Goal: Navigation & Orientation: Find specific page/section

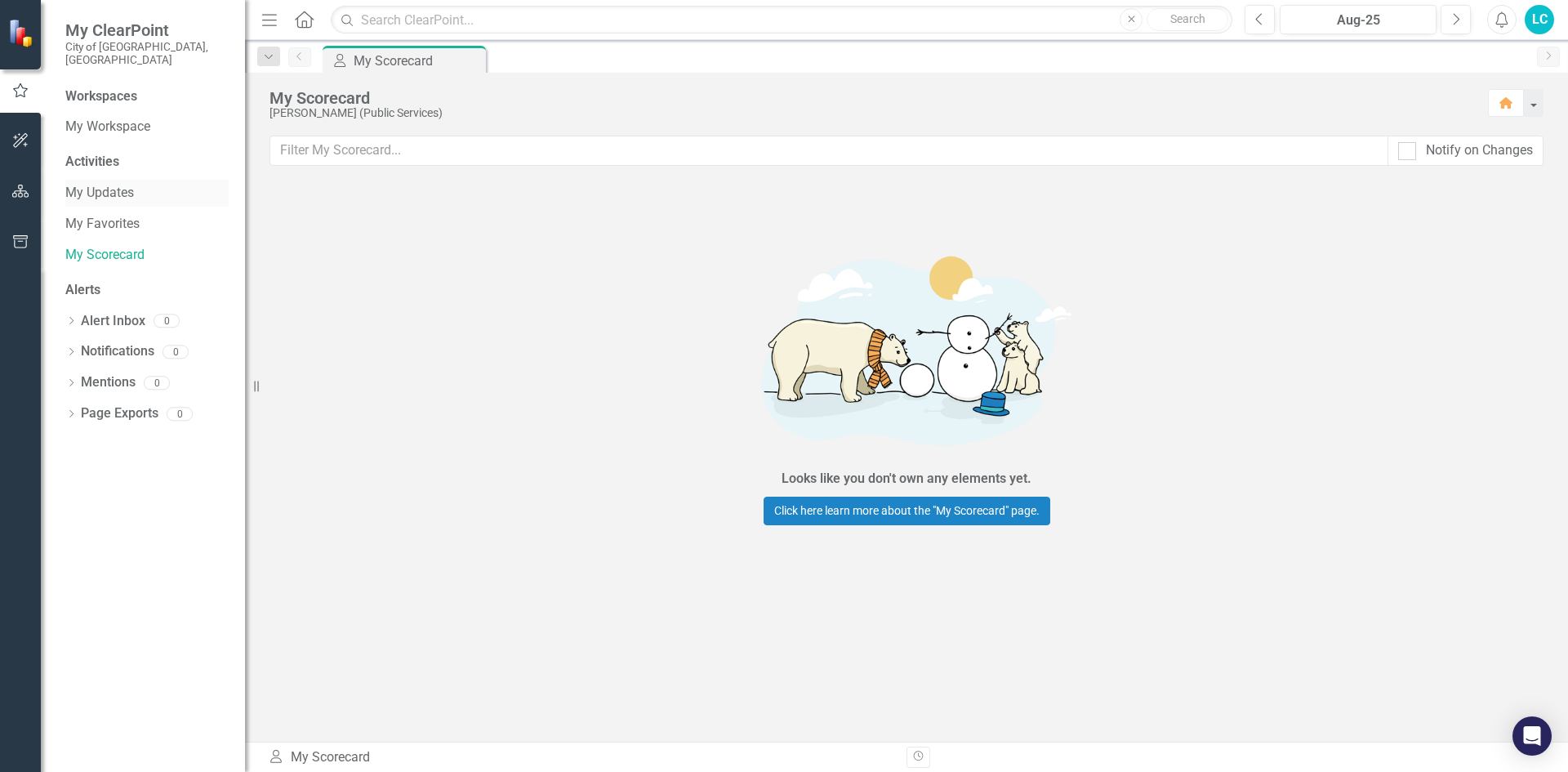
click at [85, 183] on link "My Updates" at bounding box center [146, 193] width 163 height 19
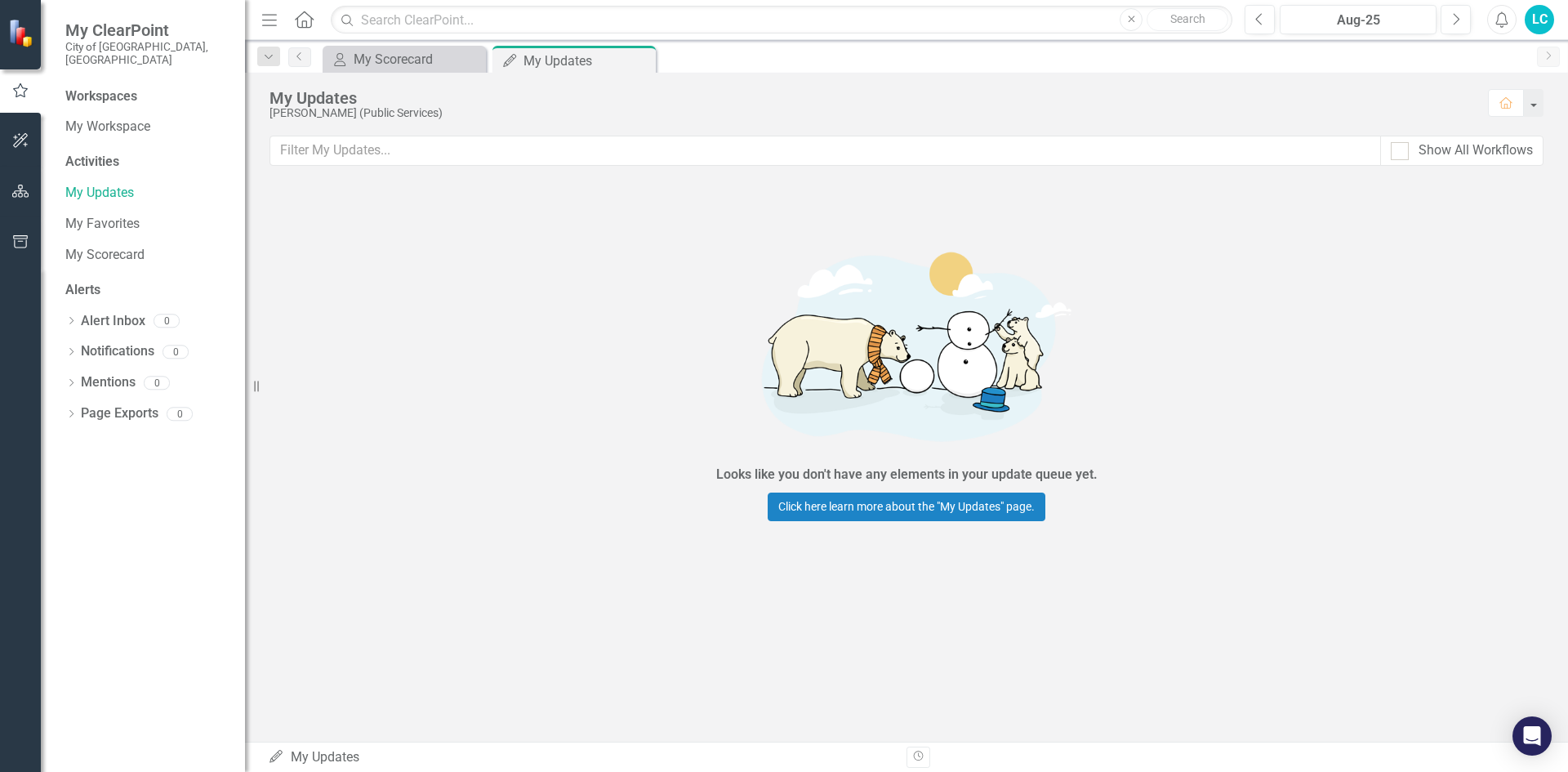
click at [92, 155] on div "Activities" at bounding box center [146, 162] width 163 height 19
click at [92, 153] on div "Activities" at bounding box center [146, 162] width 163 height 19
click at [108, 153] on div "Activities" at bounding box center [146, 162] width 163 height 19
click at [104, 118] on link "My Workspace" at bounding box center [146, 127] width 163 height 19
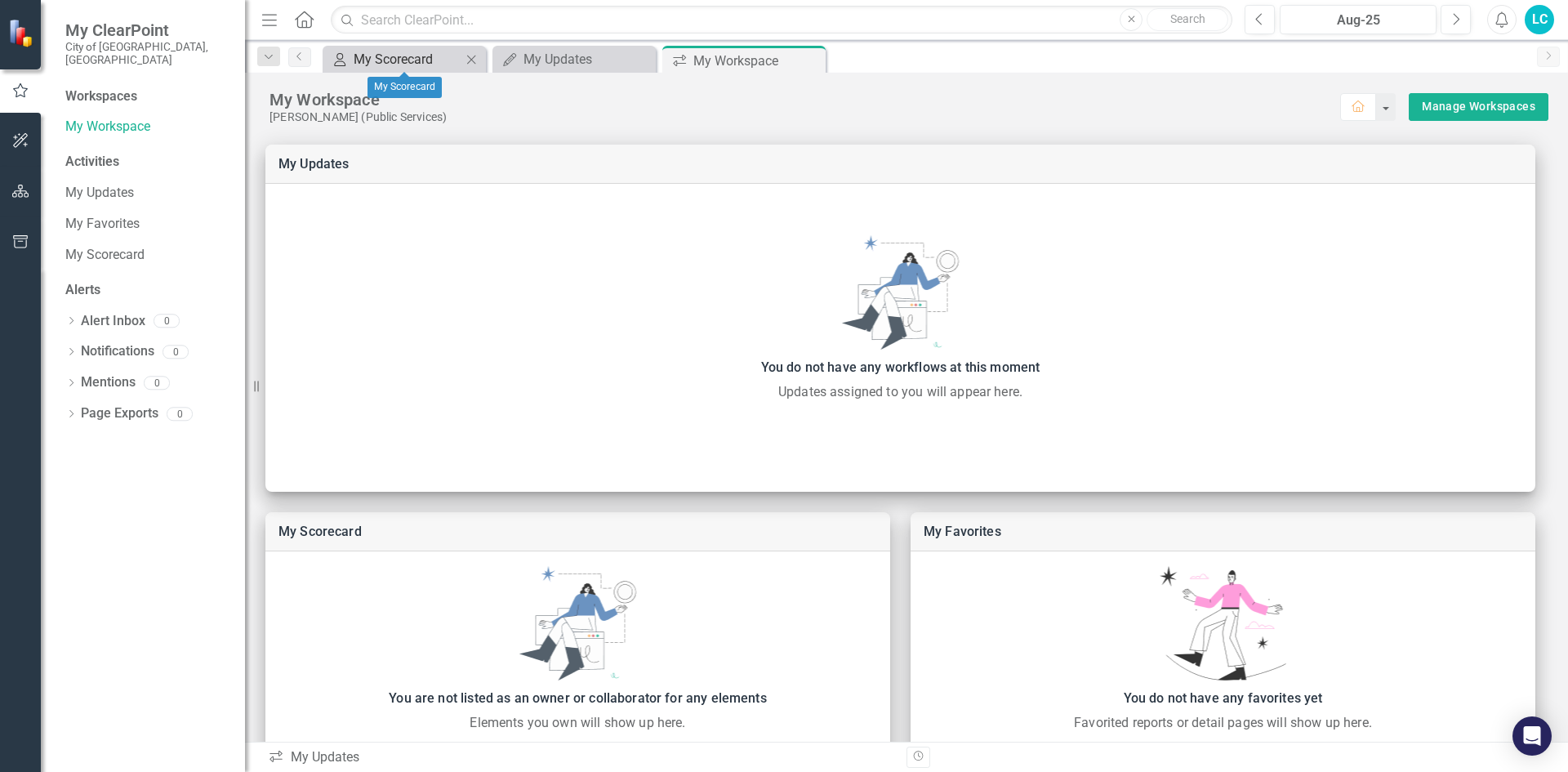
click at [394, 62] on div "My Scorecard" at bounding box center [407, 58] width 108 height 20
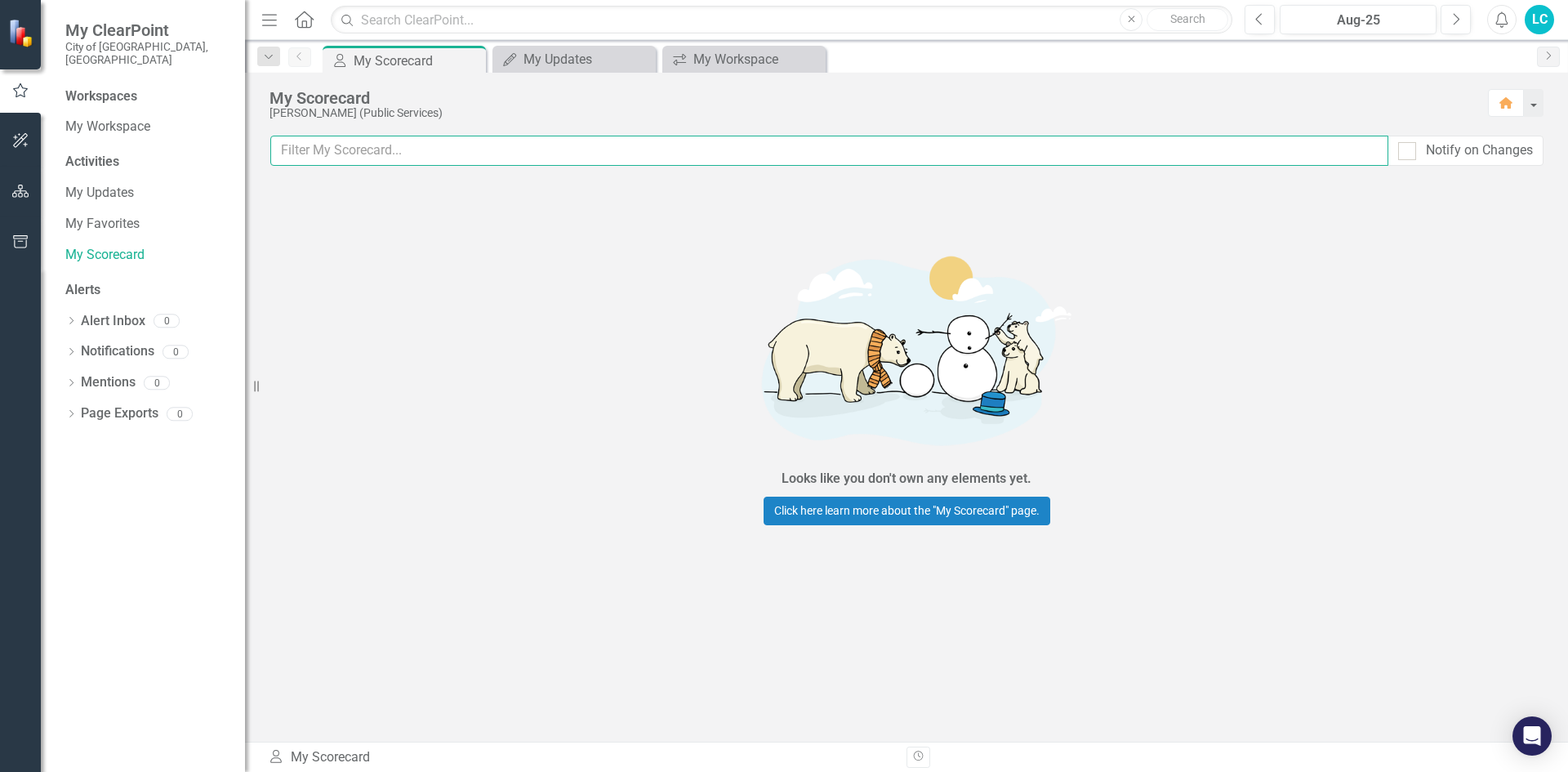
click at [403, 147] on input "text" at bounding box center [829, 151] width 1118 height 31
click at [544, 68] on div "My Updates" at bounding box center [577, 58] width 108 height 20
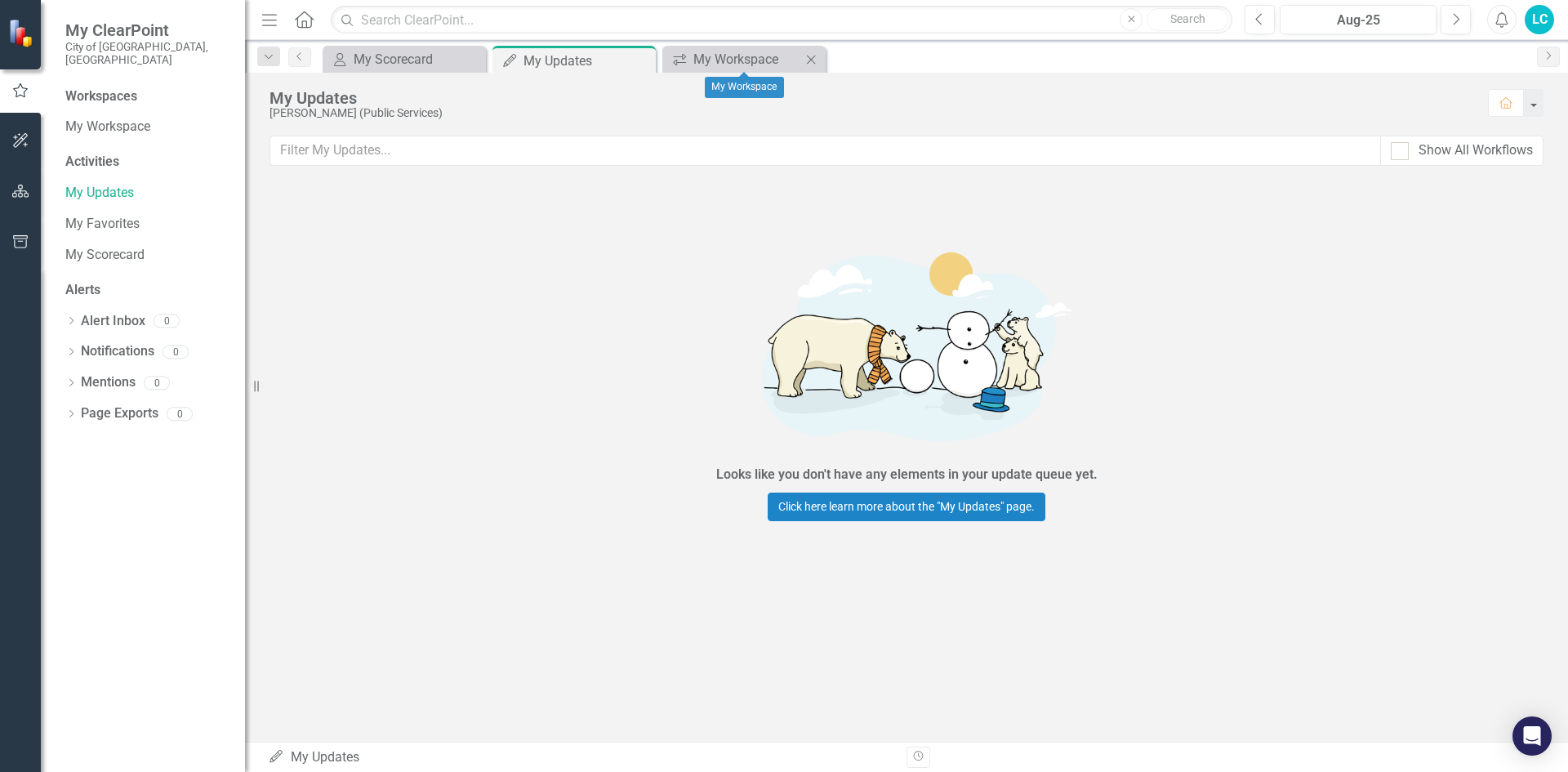
click at [801, 63] on div "Close" at bounding box center [810, 58] width 20 height 20
click at [124, 246] on link "My Scorecard" at bounding box center [146, 255] width 163 height 19
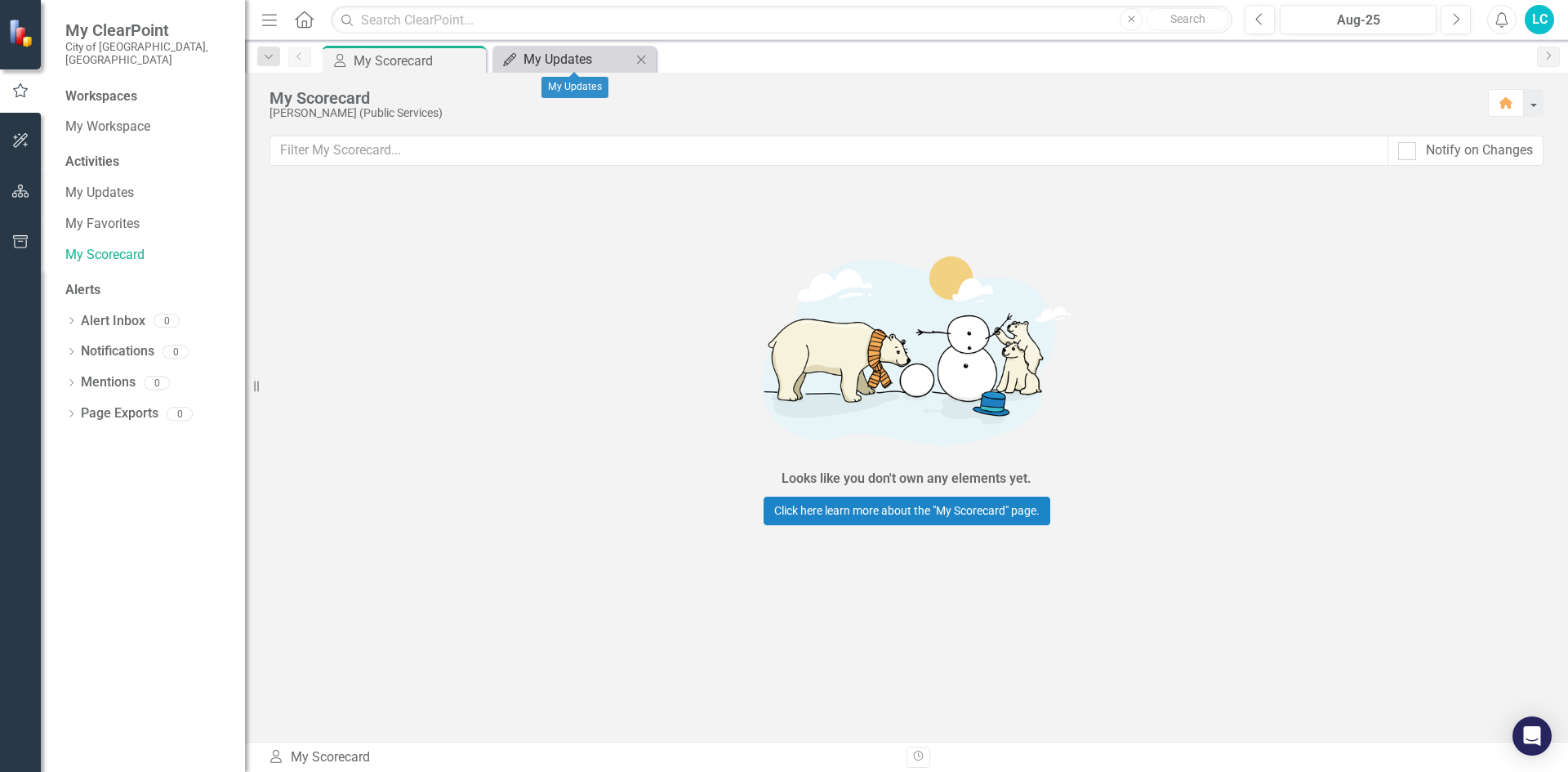
click at [562, 53] on div "My Updates" at bounding box center [577, 58] width 108 height 20
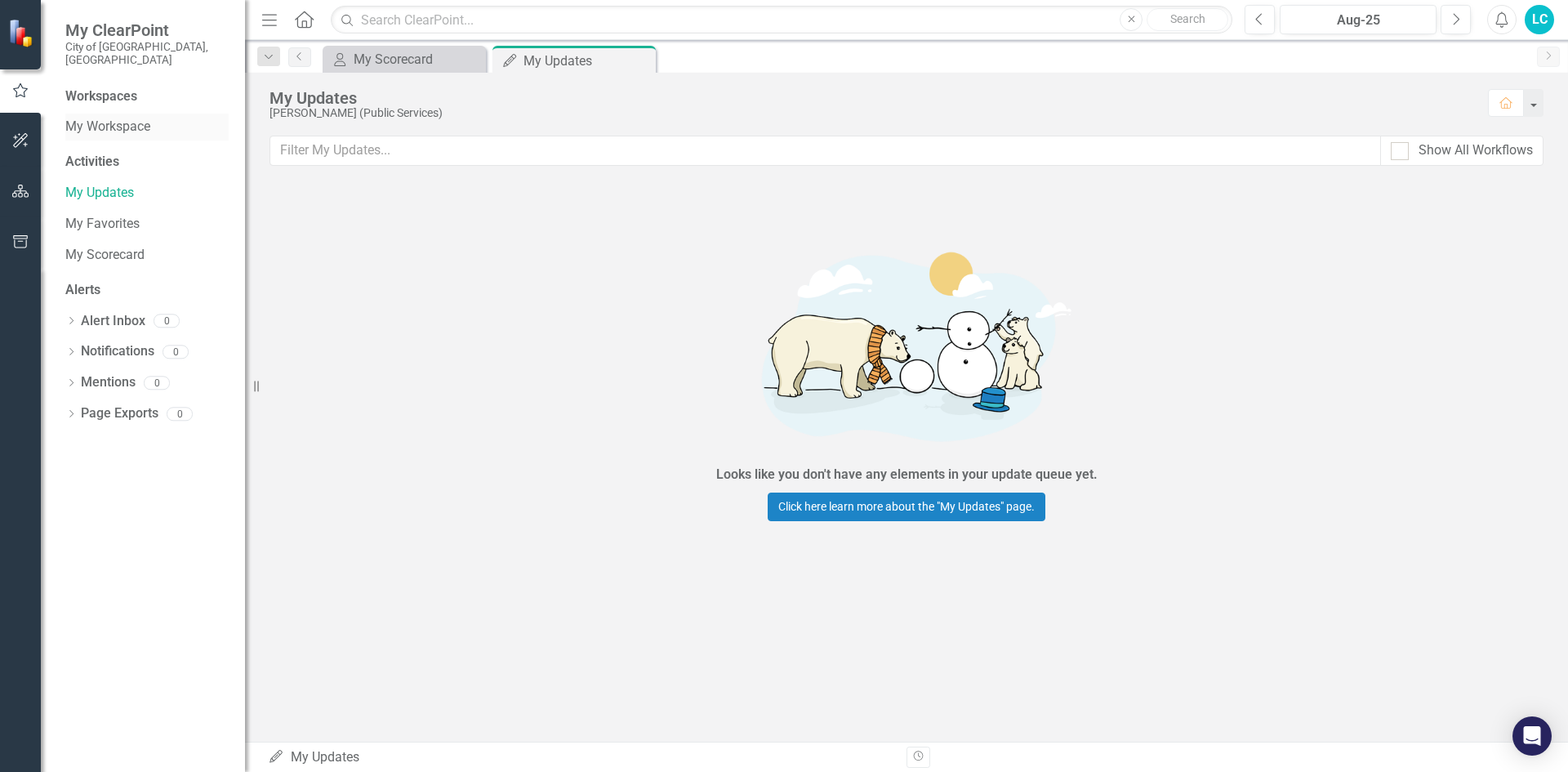
click at [118, 118] on link "My Workspace" at bounding box center [146, 127] width 163 height 19
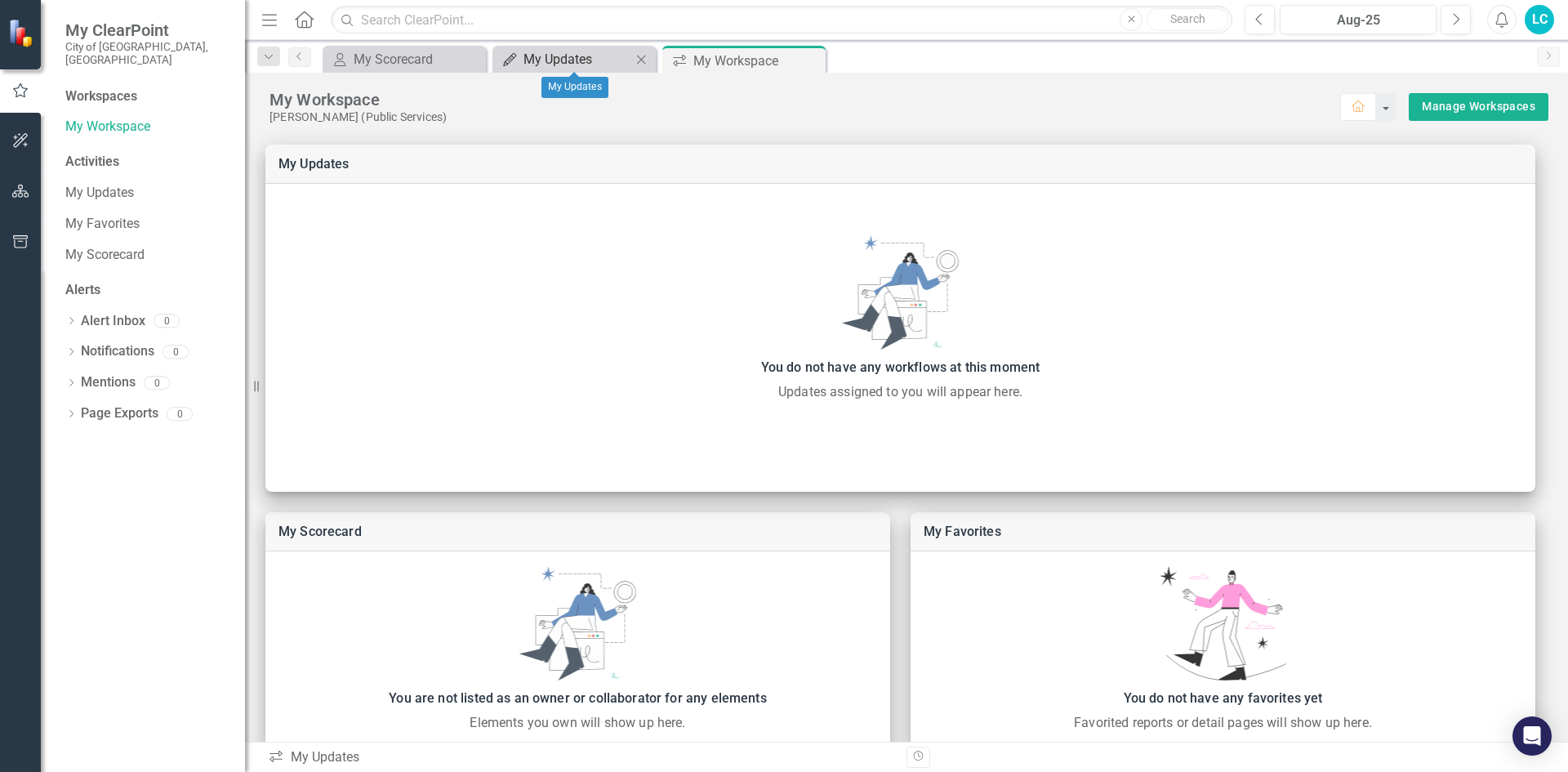
click at [543, 57] on div "My Updates" at bounding box center [577, 58] width 108 height 20
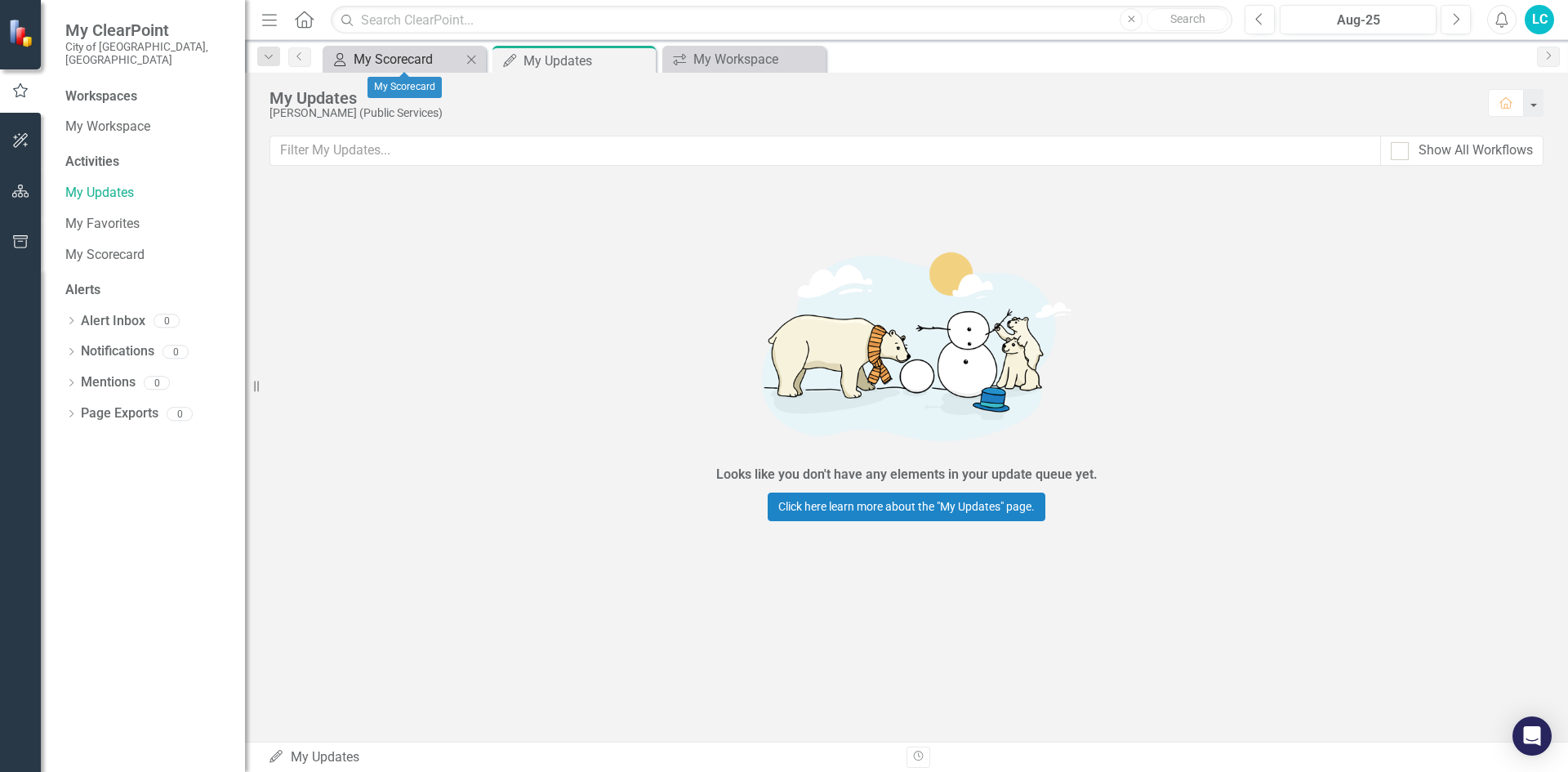
click at [402, 51] on div "My Scorecard" at bounding box center [407, 58] width 108 height 20
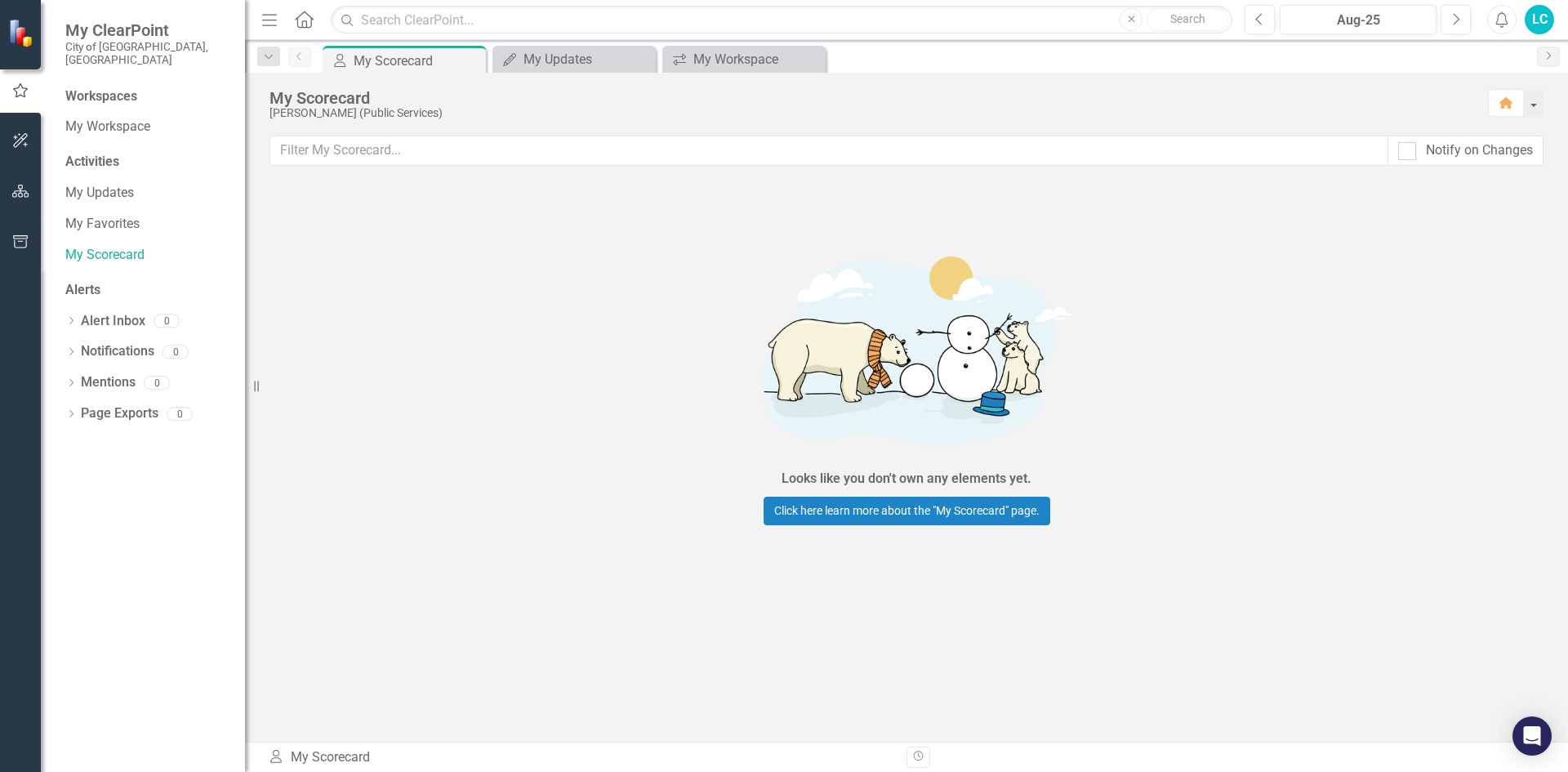
click at [120, 153] on div "Activities" at bounding box center [146, 162] width 163 height 19
click at [96, 153] on div "Activities" at bounding box center [146, 162] width 163 height 19
click at [95, 87] on div "Workspaces" at bounding box center [100, 96] width 72 height 19
click at [92, 246] on link "My Scorecard" at bounding box center [146, 255] width 163 height 19
click at [81, 281] on div "Alerts" at bounding box center [146, 290] width 163 height 19
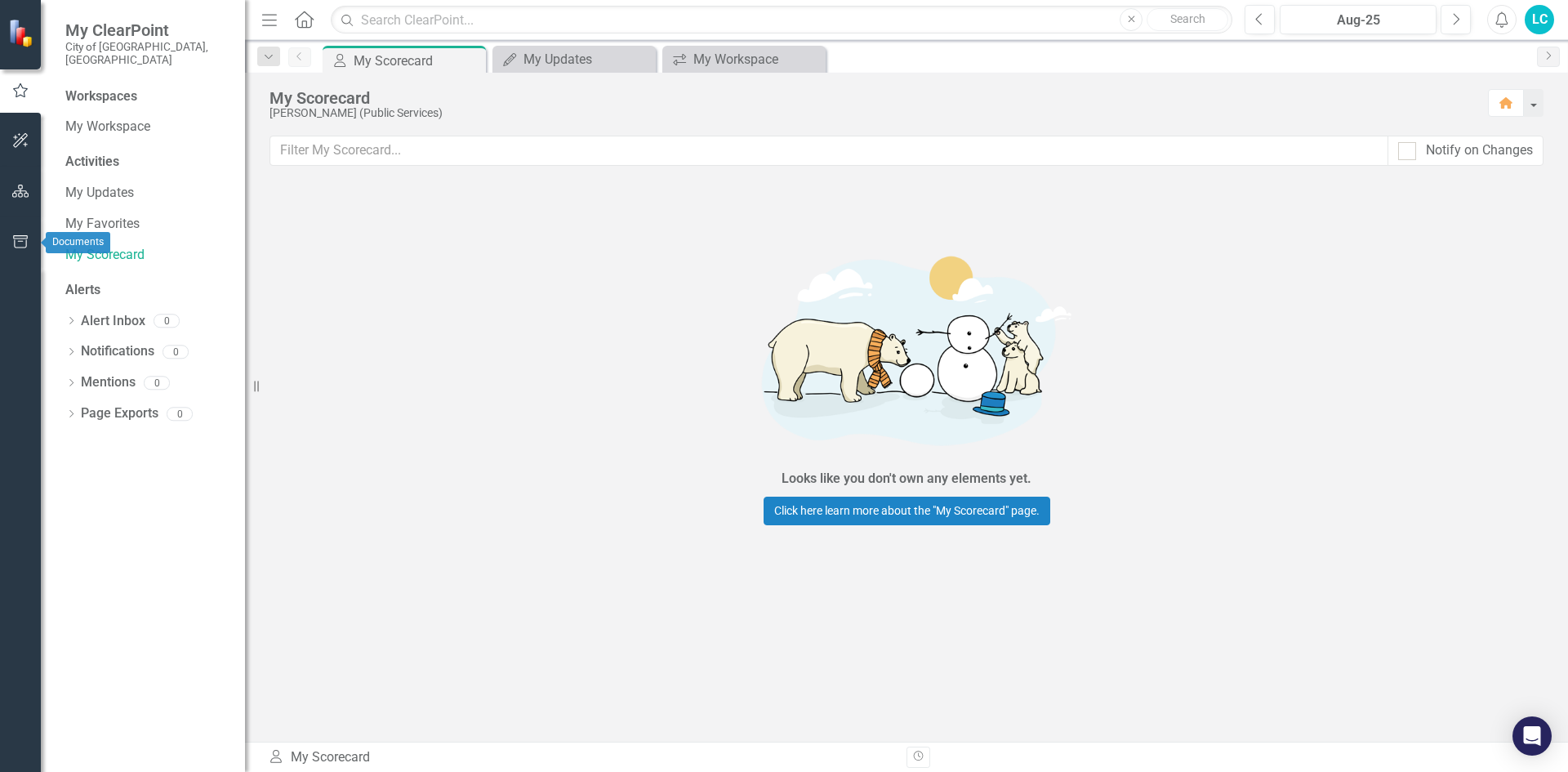
click at [14, 240] on icon "button" at bounding box center [21, 242] width 17 height 13
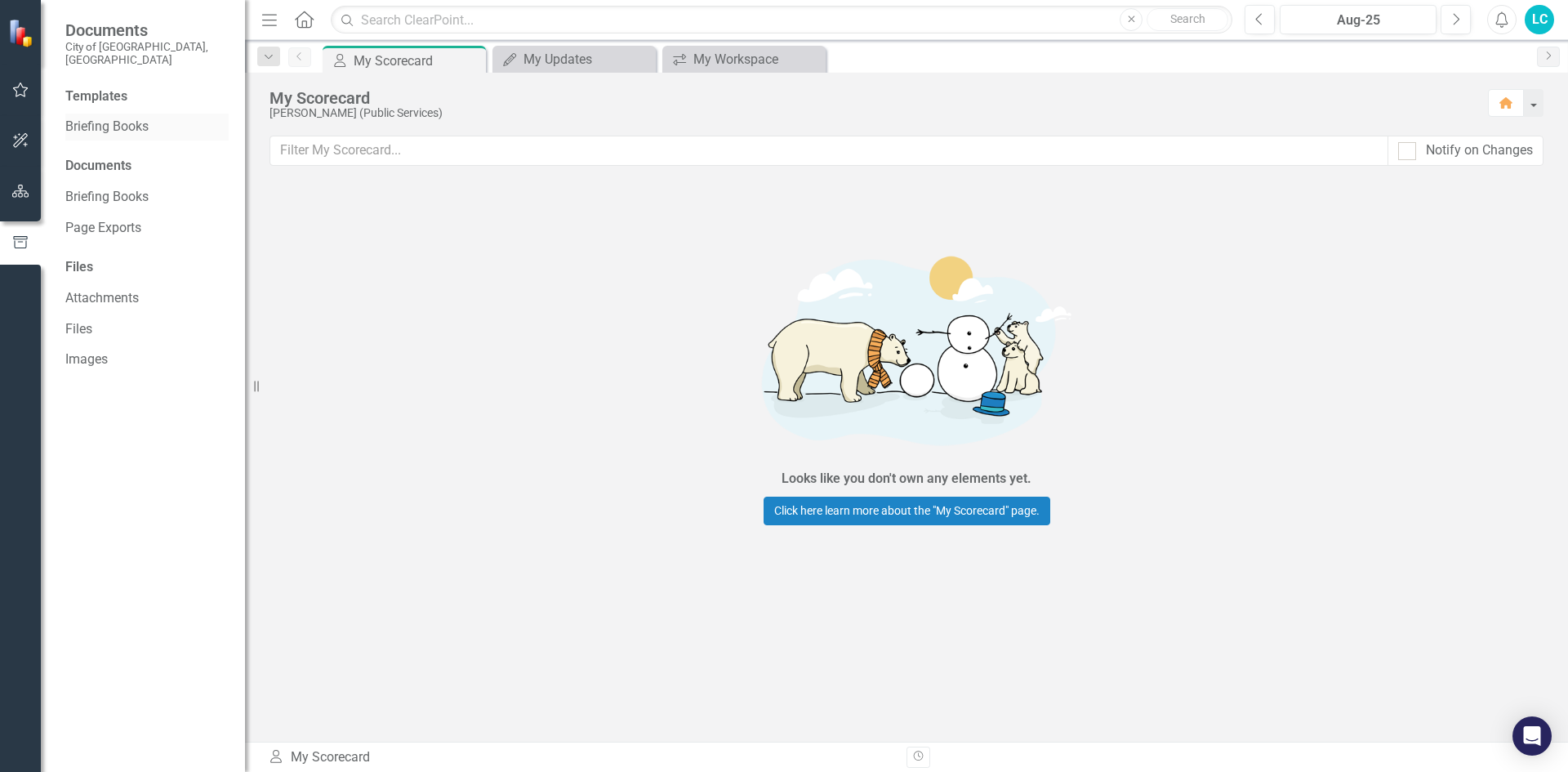
click at [107, 118] on link "Briefing Books" at bounding box center [146, 127] width 163 height 19
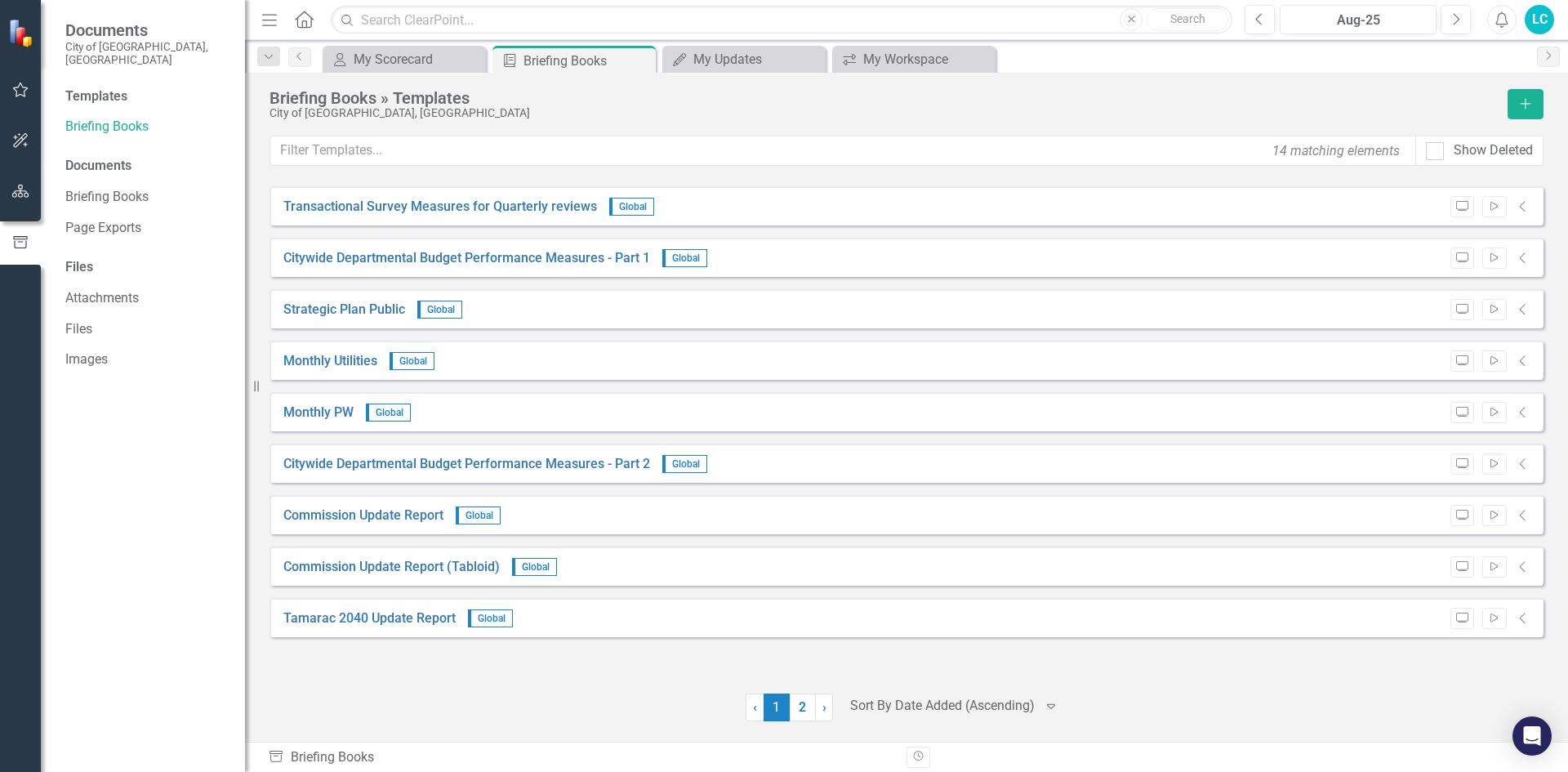
click at [109, 157] on div "Documents" at bounding box center [146, 166] width 163 height 19
click at [106, 188] on link "Briefing Books" at bounding box center [146, 198] width 163 height 19
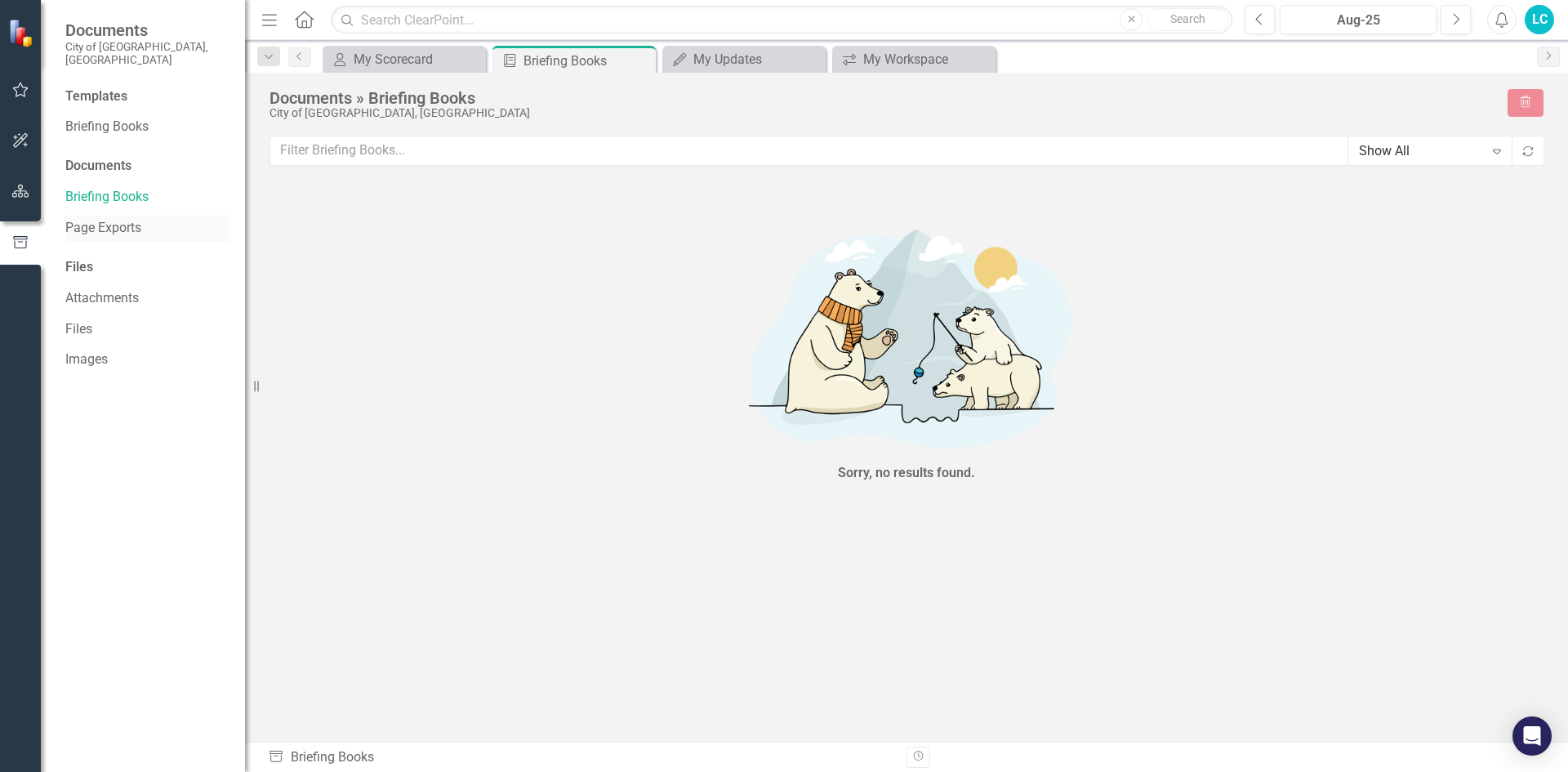
click at [106, 219] on link "Page Exports" at bounding box center [146, 228] width 163 height 19
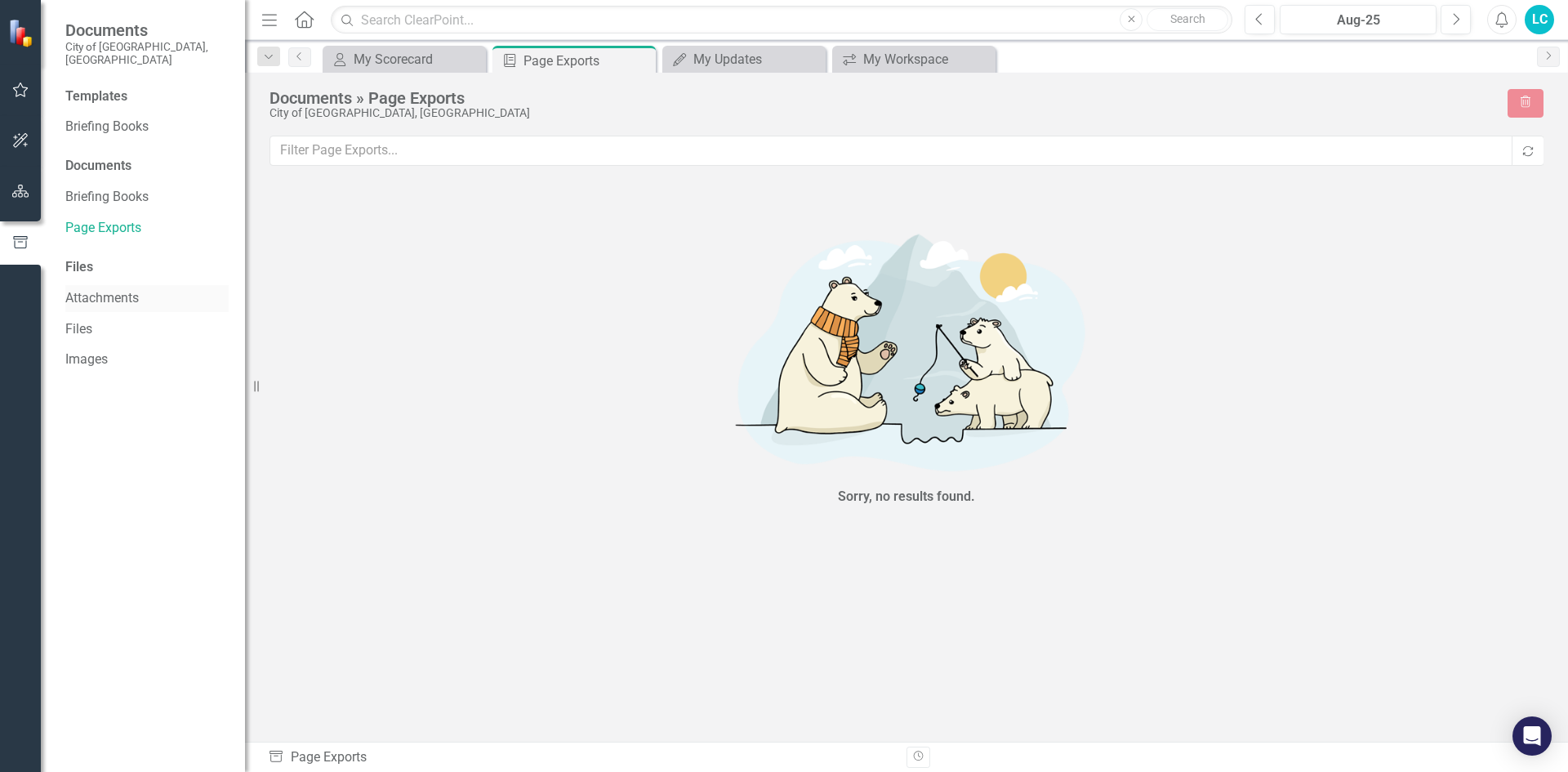
click at [106, 290] on link "Attachments" at bounding box center [146, 299] width 163 height 19
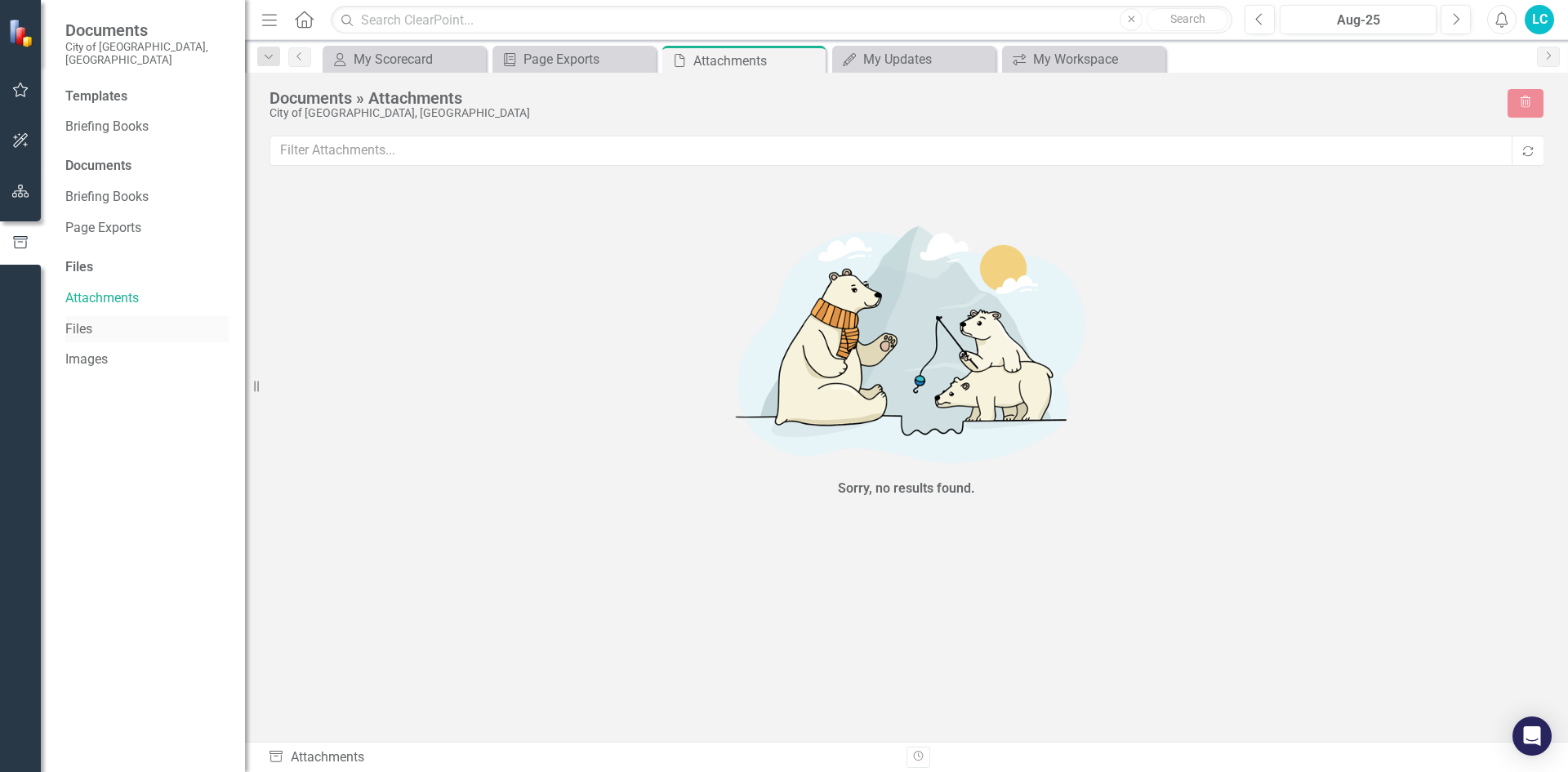
click at [102, 320] on link "Files" at bounding box center [146, 330] width 163 height 19
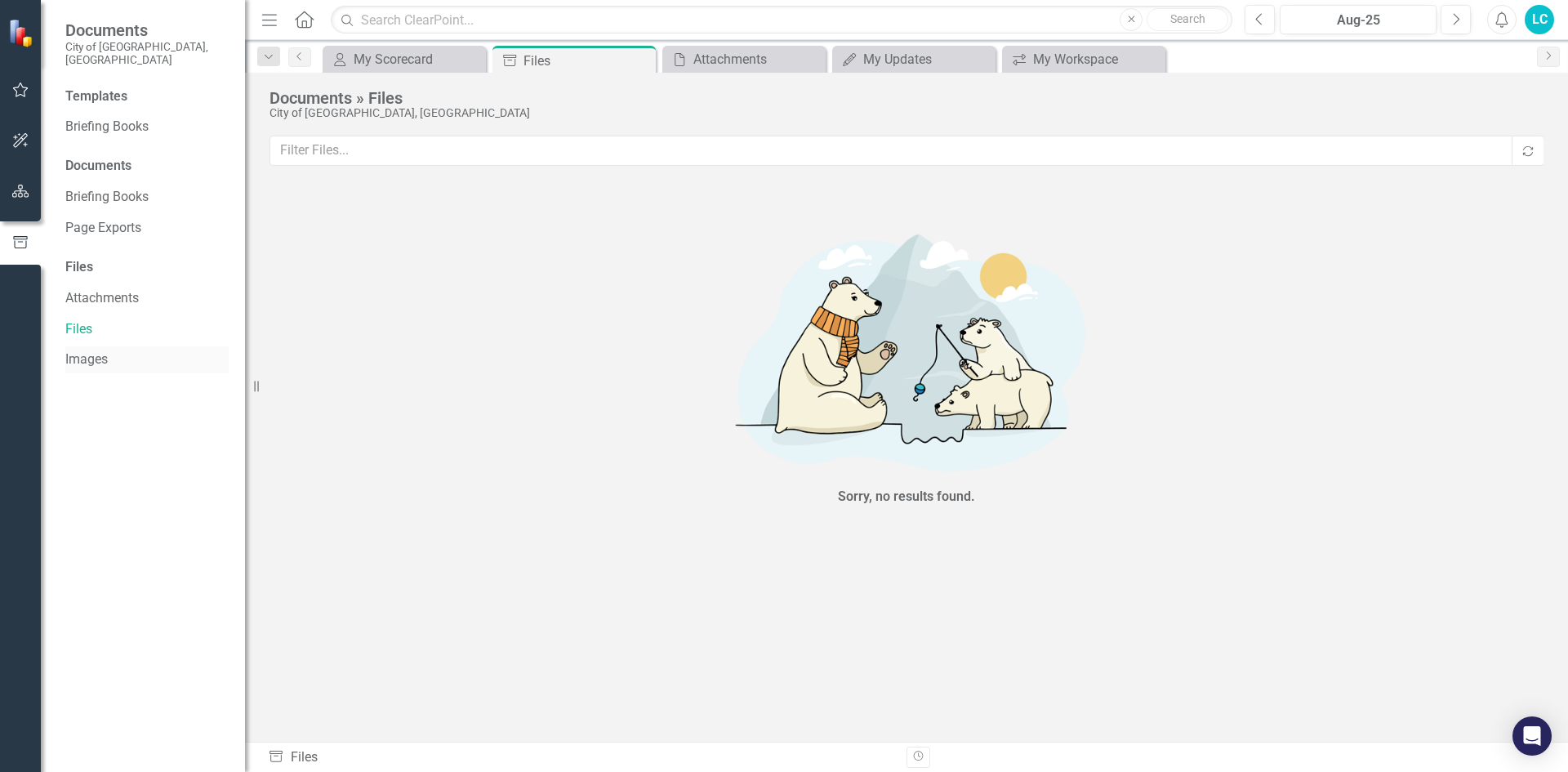
click at [99, 351] on link "Images" at bounding box center [146, 360] width 163 height 19
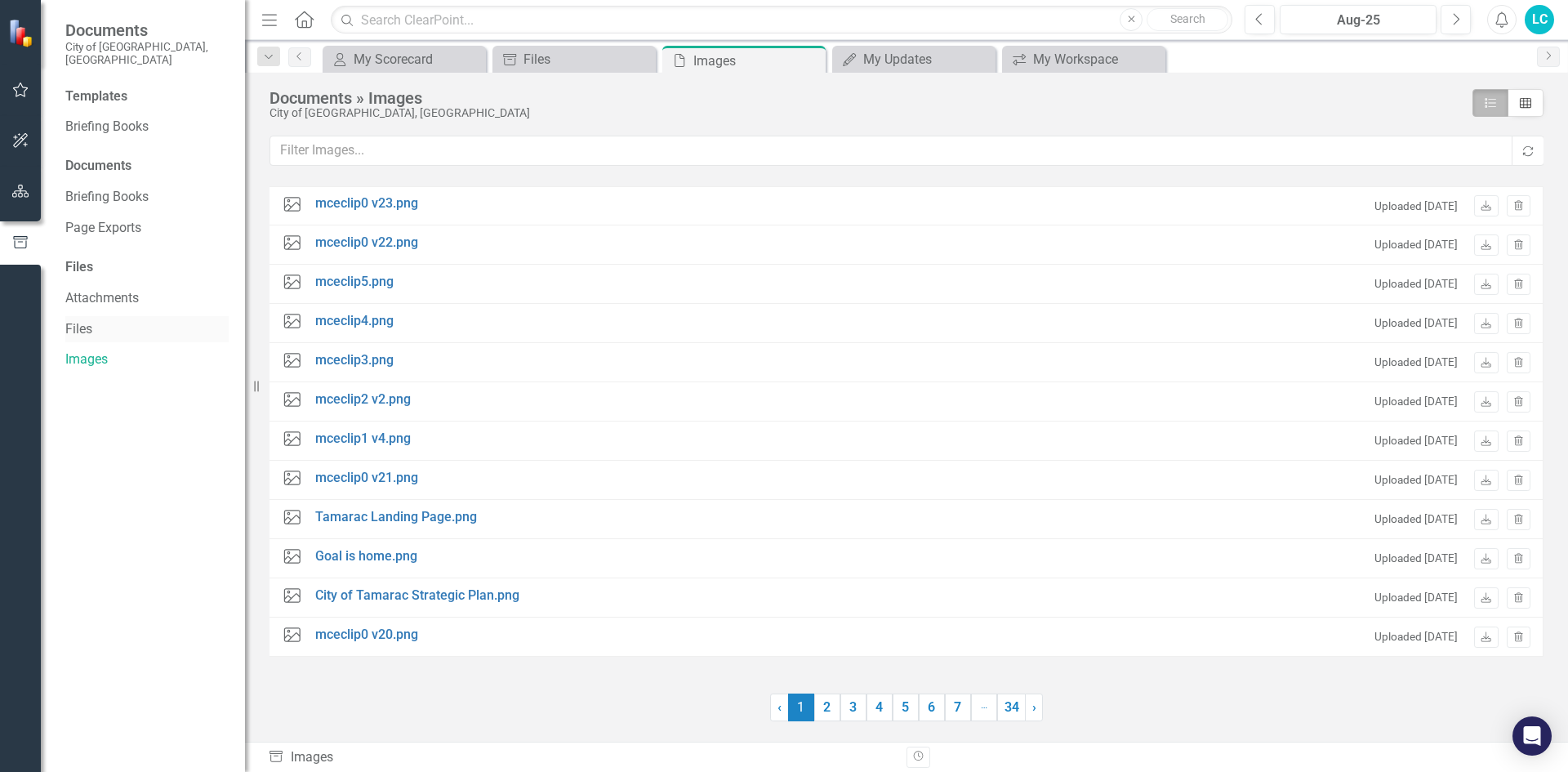
click at [93, 320] on link "Files" at bounding box center [146, 330] width 163 height 19
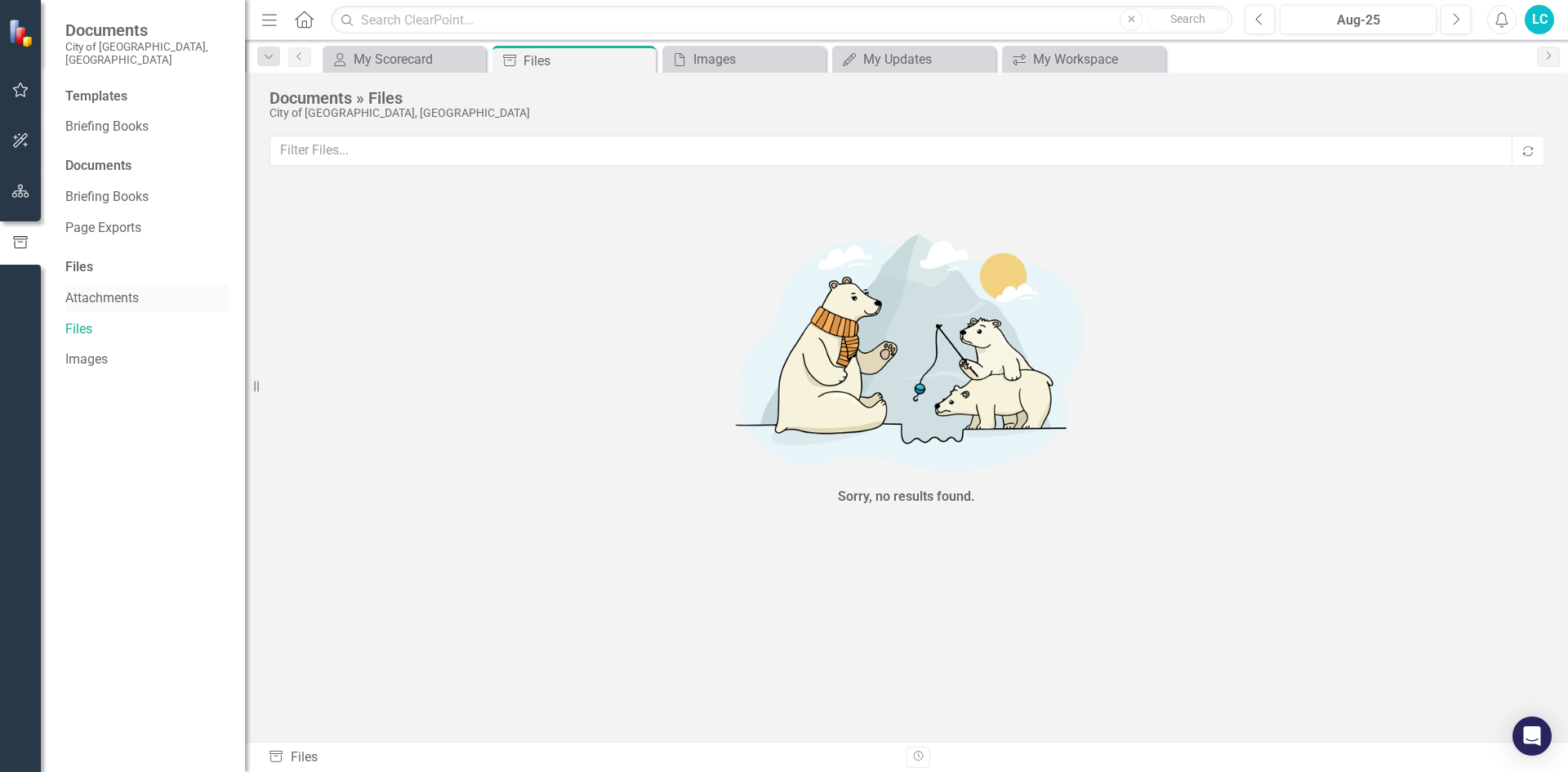
click at [106, 290] on link "Attachments" at bounding box center [146, 299] width 163 height 19
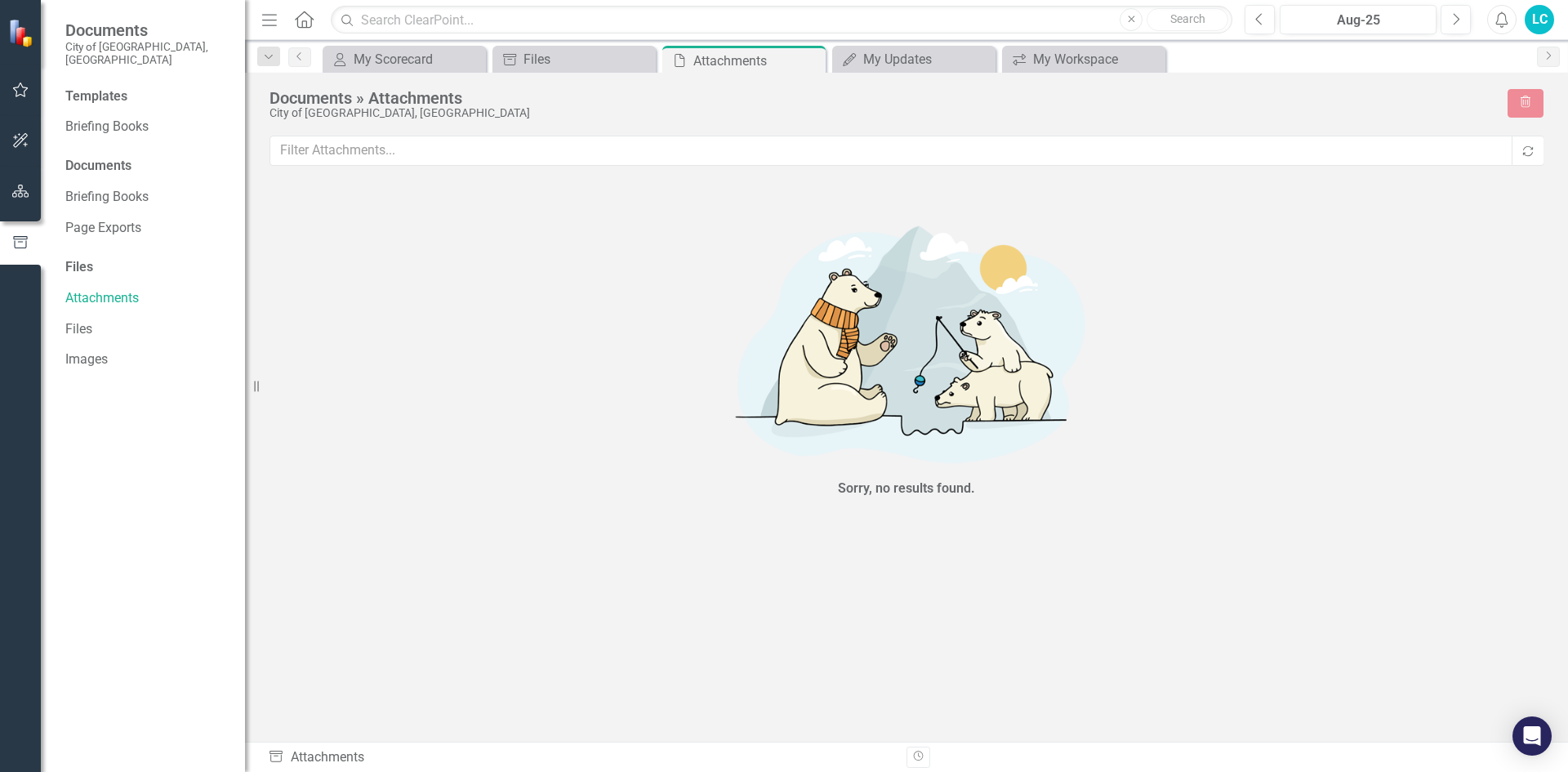
click at [93, 258] on div "Files" at bounding box center [146, 268] width 163 height 19
